Goal: Navigation & Orientation: Find specific page/section

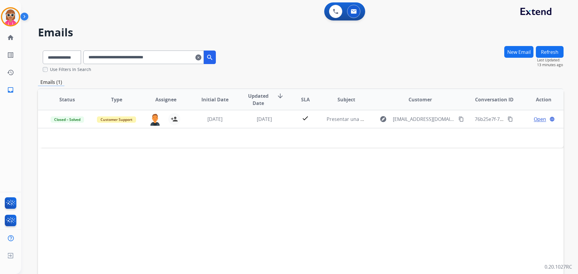
select select "**********"
click at [340, 12] on button at bounding box center [335, 11] width 13 height 13
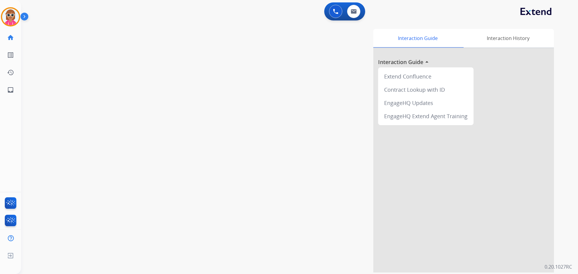
click at [339, 12] on button at bounding box center [335, 11] width 13 height 13
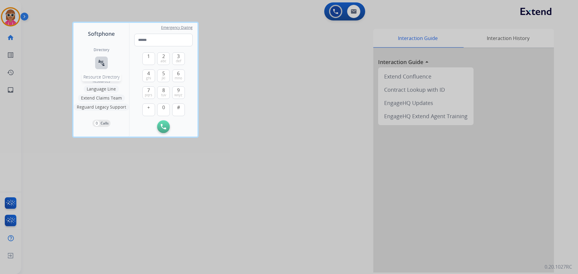
click at [97, 61] on button "connect_without_contact Resource Directory" at bounding box center [101, 63] width 13 height 13
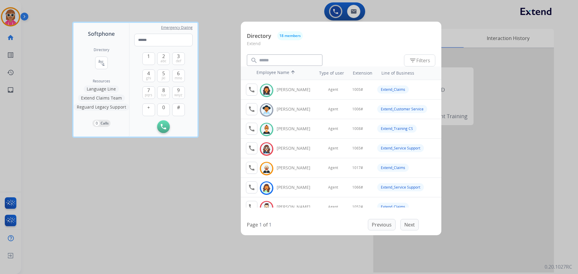
click at [95, 210] on div at bounding box center [289, 137] width 578 height 274
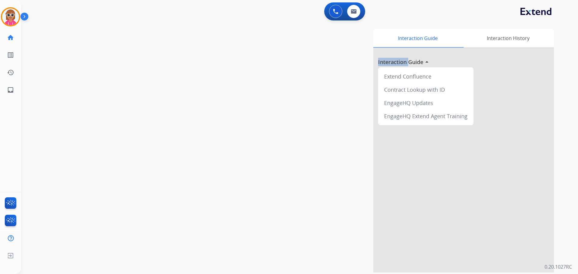
click at [94, 212] on div "swap_horiz Break voice bridge close_fullscreen Connect 3-Way Call merge_type Se…" at bounding box center [292, 147] width 542 height 251
